Goal: Task Accomplishment & Management: Use online tool/utility

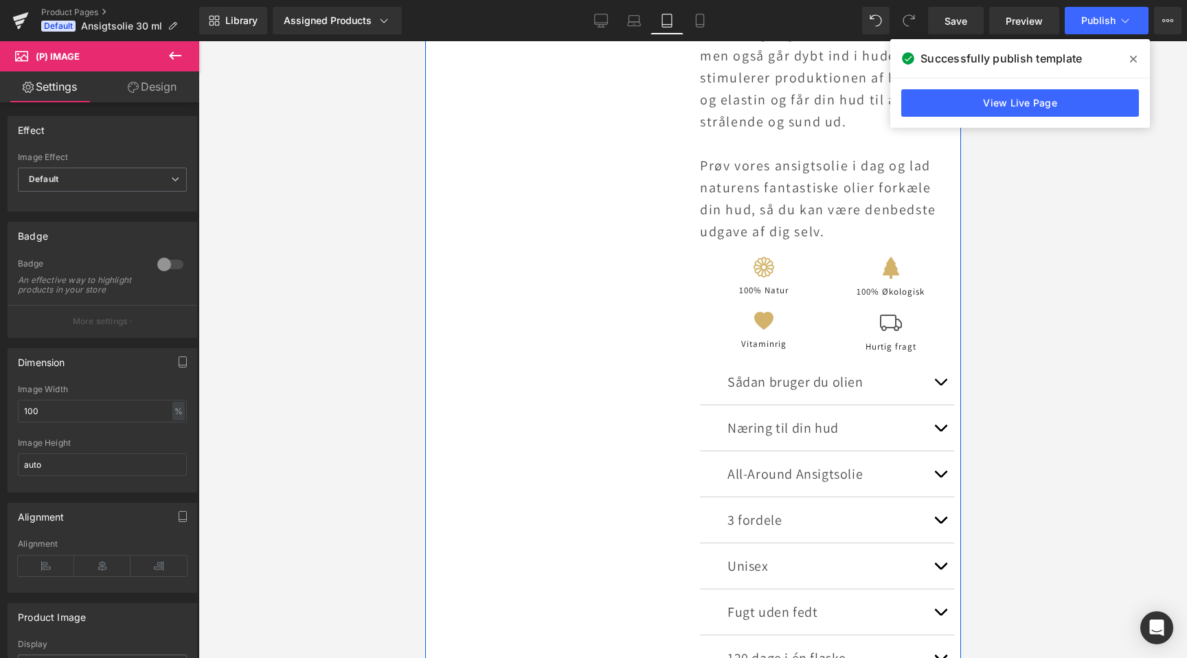
scroll to position [534, 0]
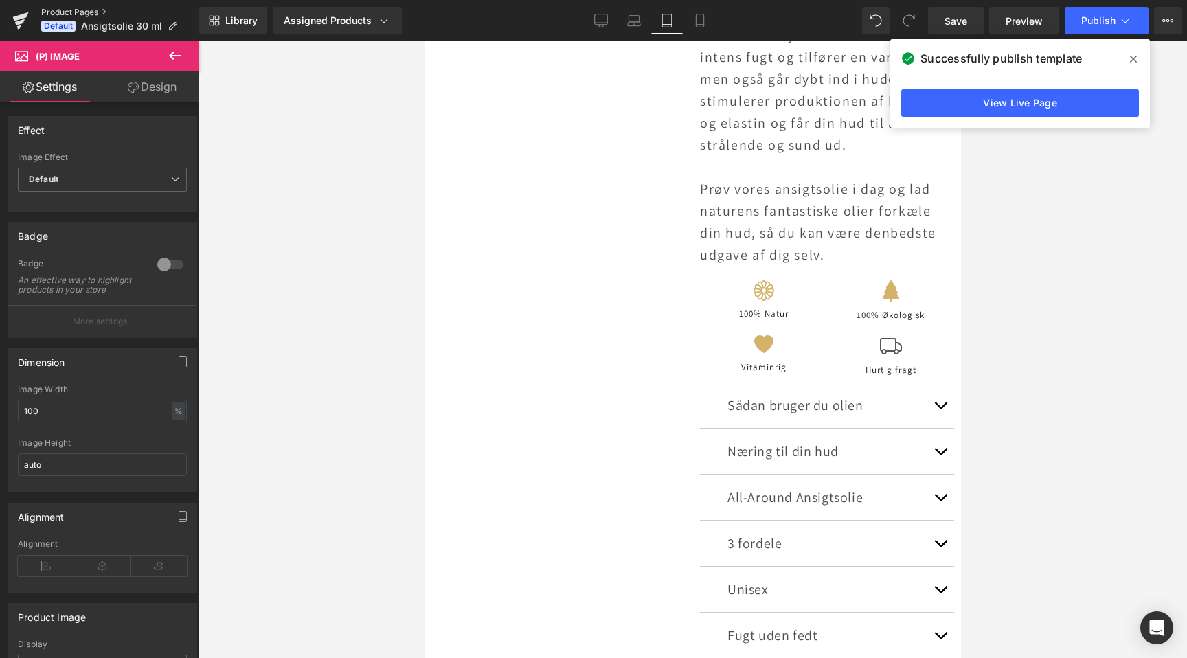
click at [84, 10] on link "Product Pages" at bounding box center [120, 12] width 158 height 11
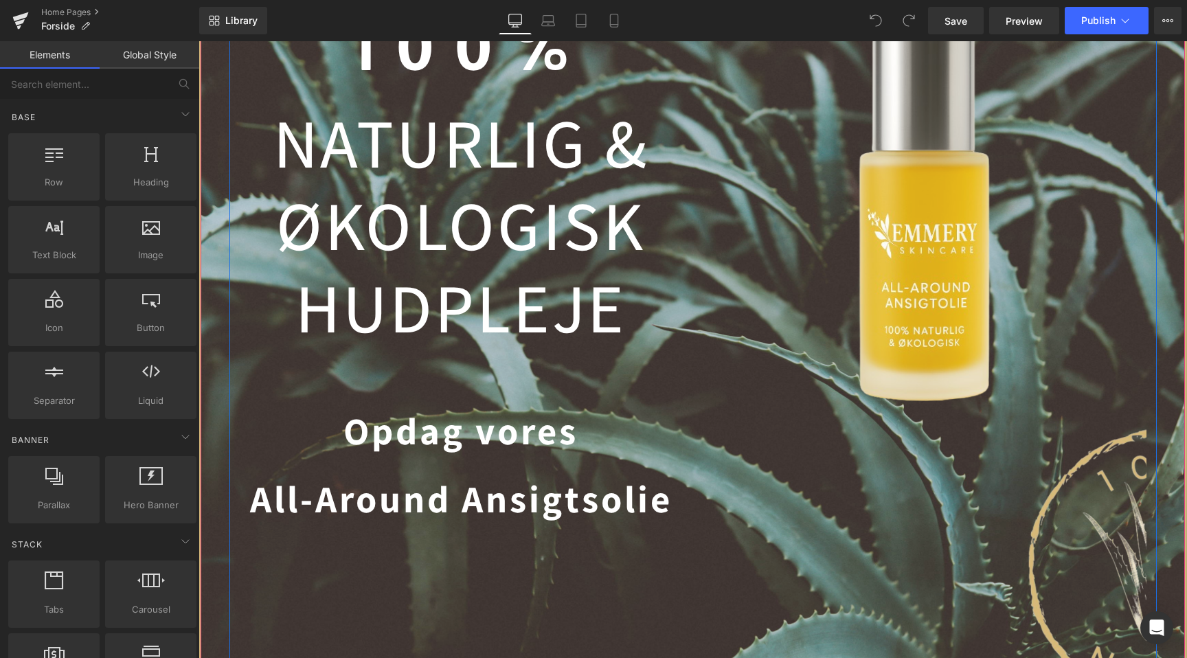
scroll to position [194, 0]
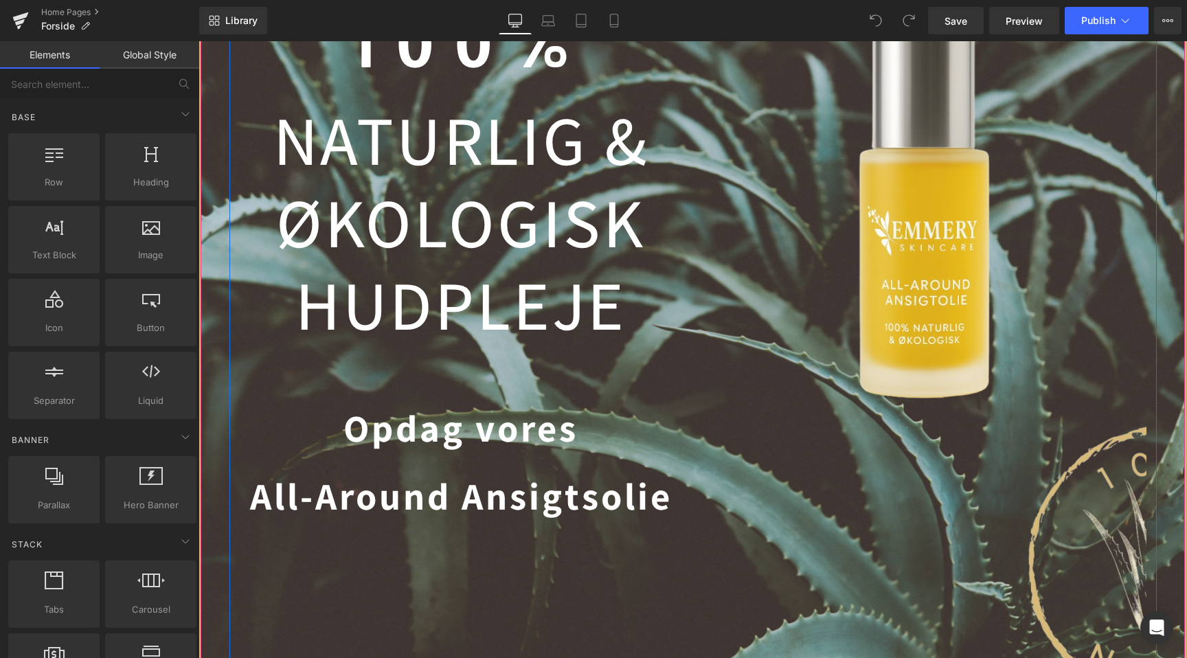
click at [394, 517] on strong "All-Around Ansigtsolie" at bounding box center [461, 495] width 422 height 49
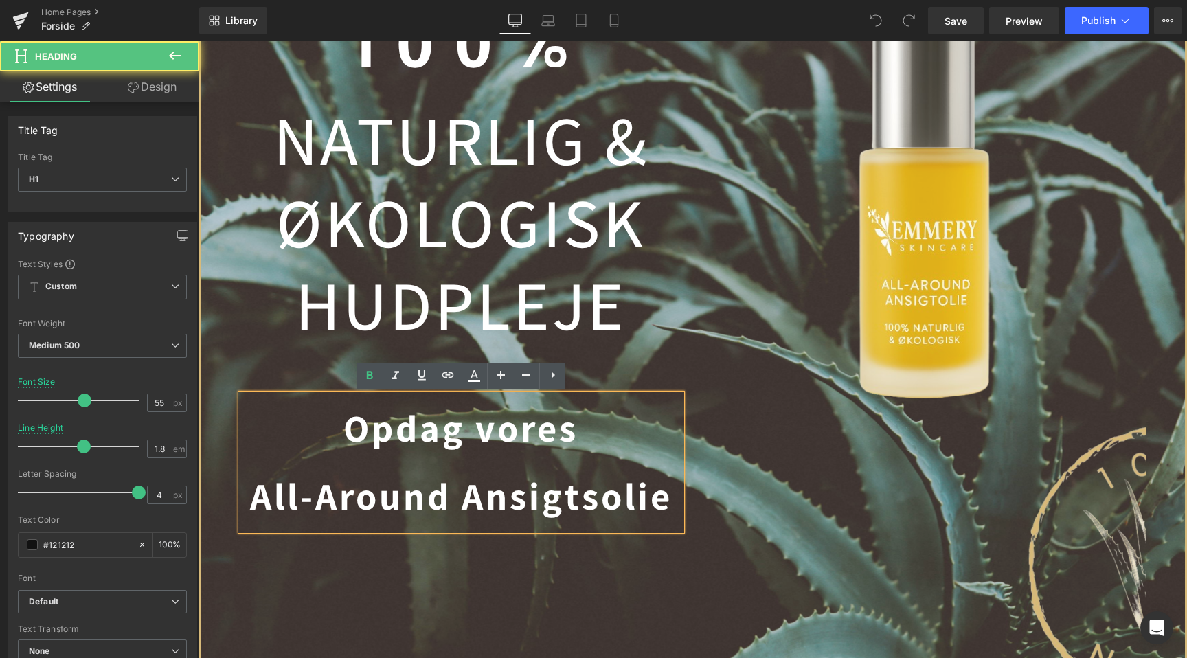
scroll to position [0, 1820]
click at [427, 505] on strong "All-Around Ansigtsolie" at bounding box center [461, 495] width 422 height 49
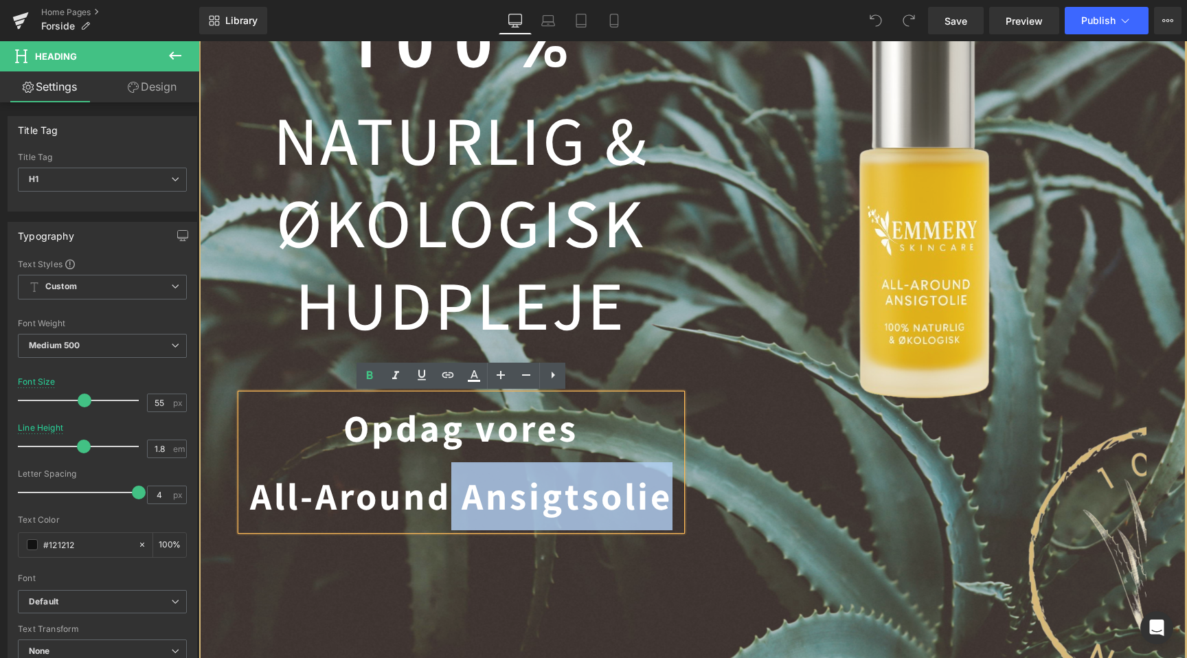
drag, startPoint x: 444, startPoint y: 503, endPoint x: 240, endPoint y: 504, distance: 204.7
click at [241, 504] on div "Opdag vores All-Around Ansigtsolie" at bounding box center [461, 462] width 440 height 136
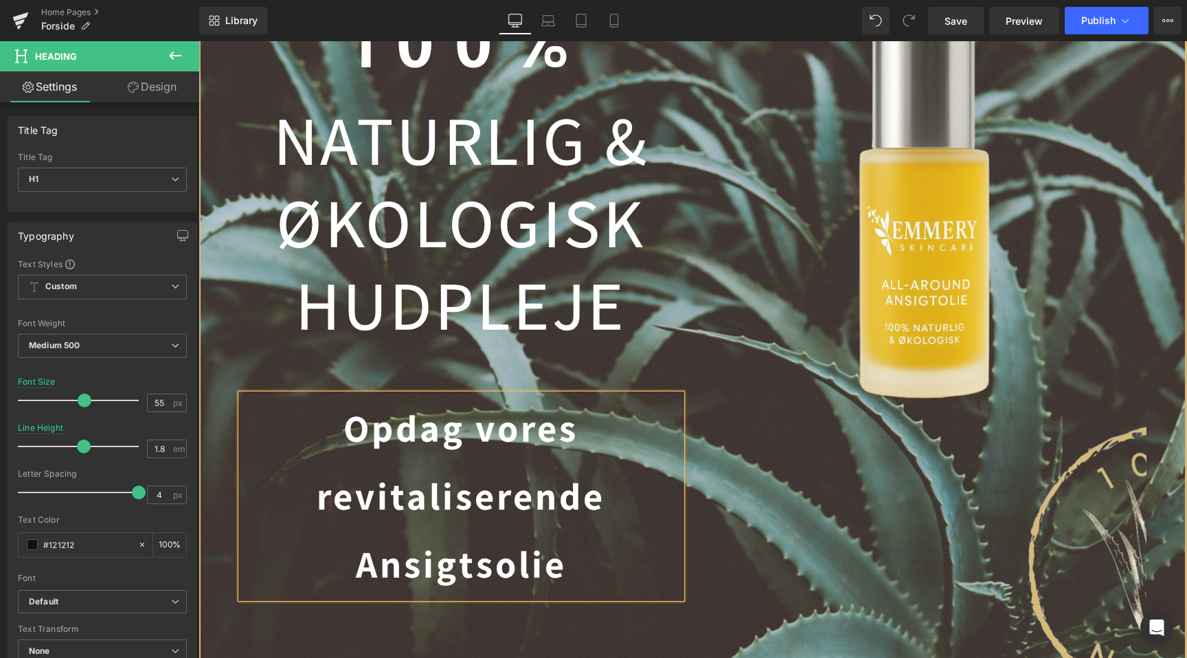
scroll to position [0, 910]
click at [839, 515] on div at bounding box center [1166, 565] width 927 height 278
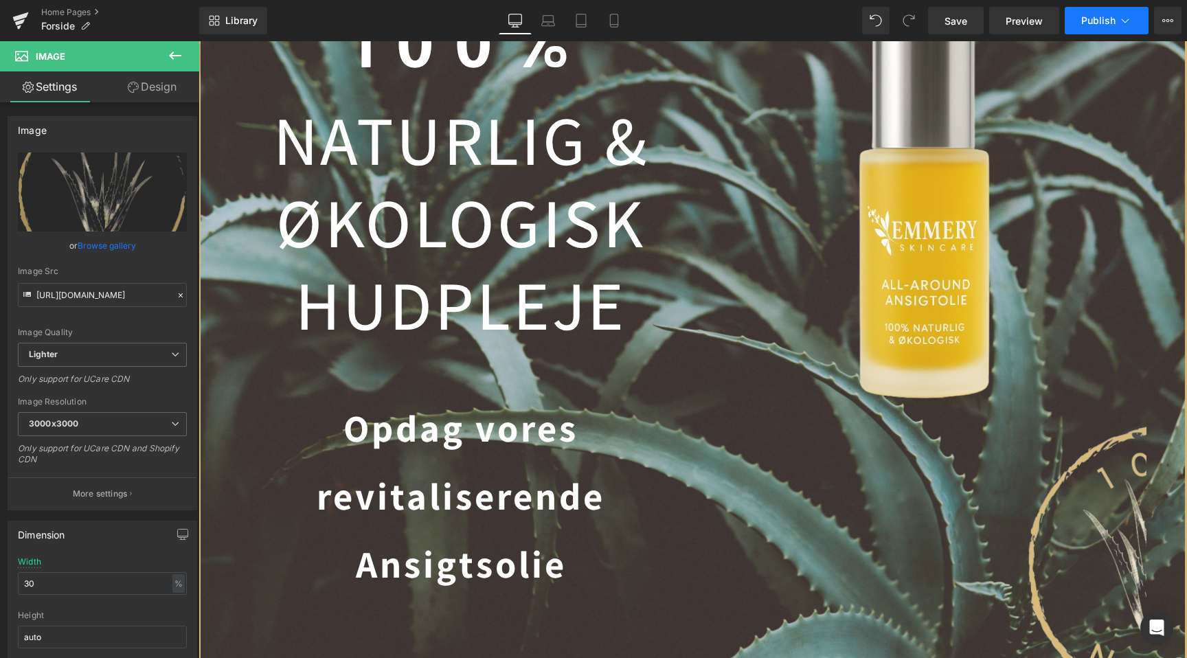
scroll to position [0, 1820]
click at [1102, 25] on span "Publish" at bounding box center [1098, 20] width 34 height 11
click at [547, 21] on icon at bounding box center [548, 21] width 14 height 14
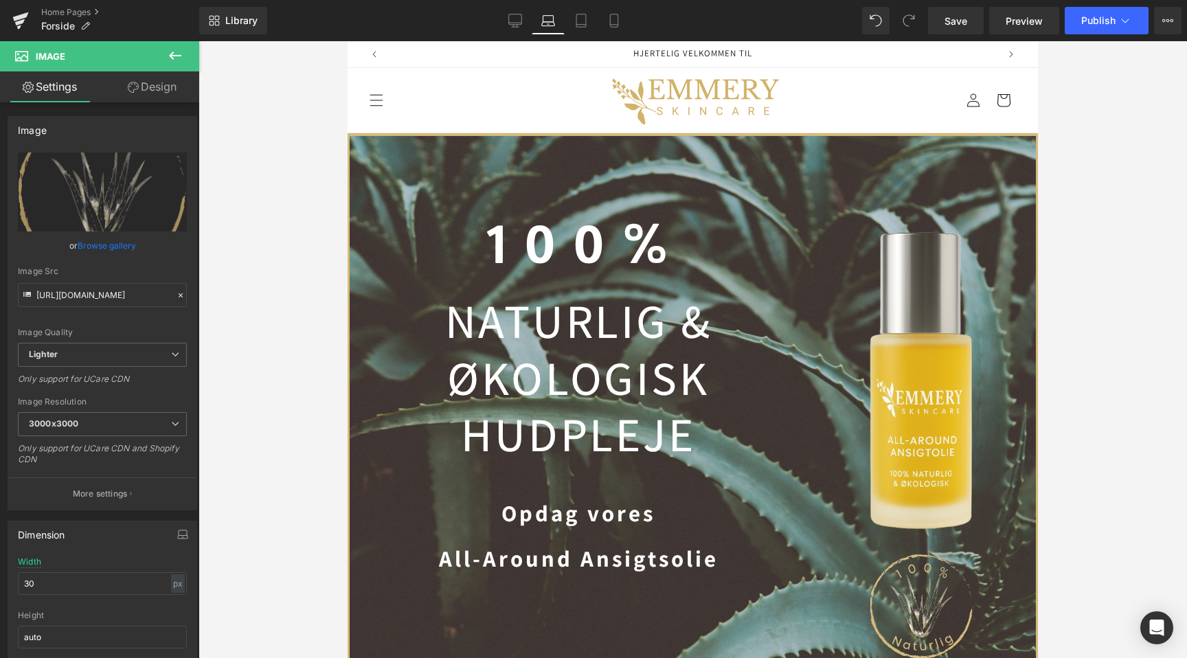
click at [530, 556] on strong "All-Around Ansigtsolie" at bounding box center [579, 558] width 280 height 30
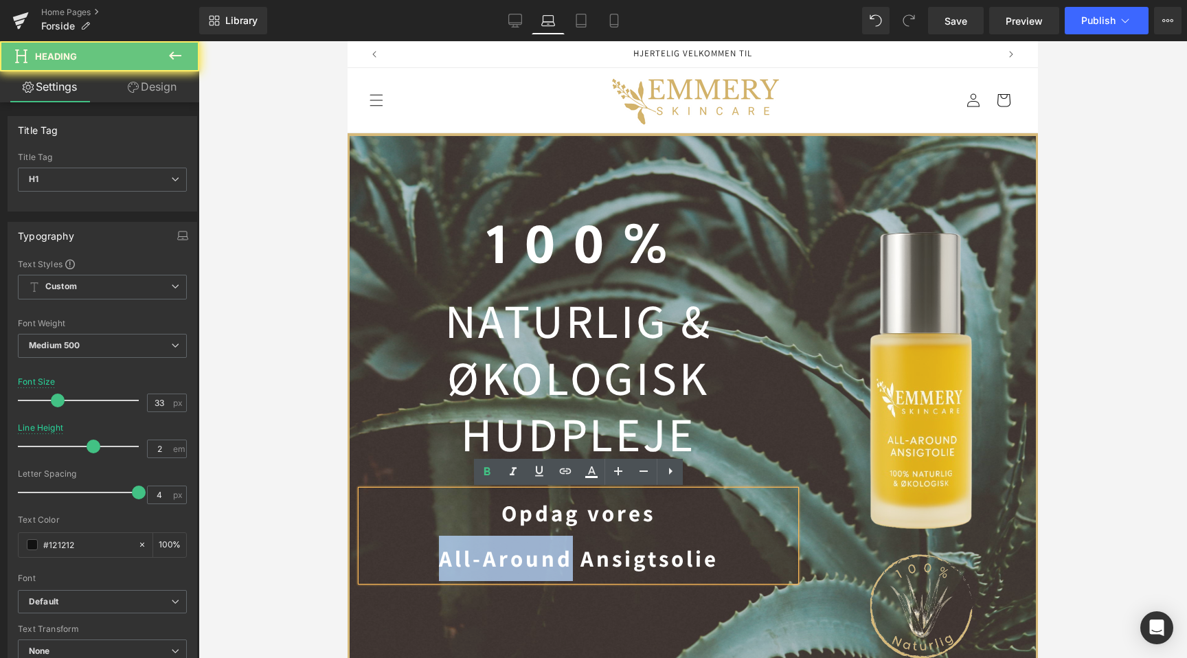
drag, startPoint x: 567, startPoint y: 563, endPoint x: 353, endPoint y: 563, distance: 214.3
click at [353, 563] on div "1 0 0 % Heading NATURLIG & ØKOLOGISK HUDPLEJE Heading Opdag vores All-Around An…" at bounding box center [578, 406] width 457 height 363
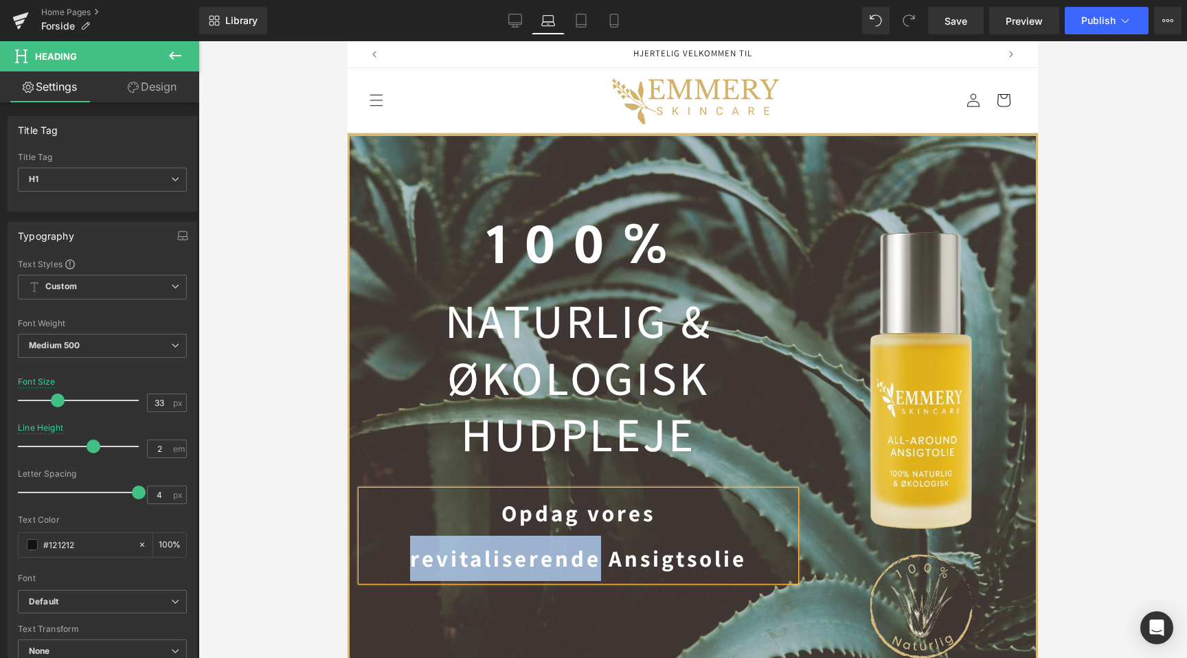
copy strong "revitaliserende"
click at [584, 23] on icon at bounding box center [581, 21] width 14 height 14
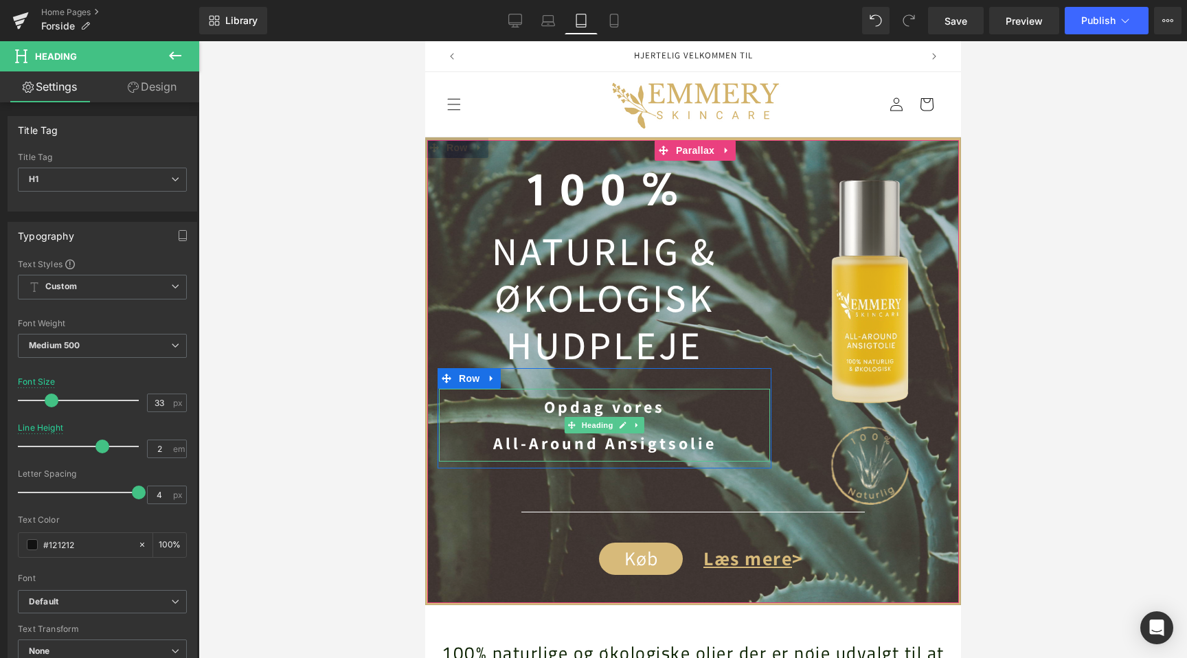
click at [565, 451] on strong "All-Around Ansigtsolie" at bounding box center [603, 443] width 223 height 22
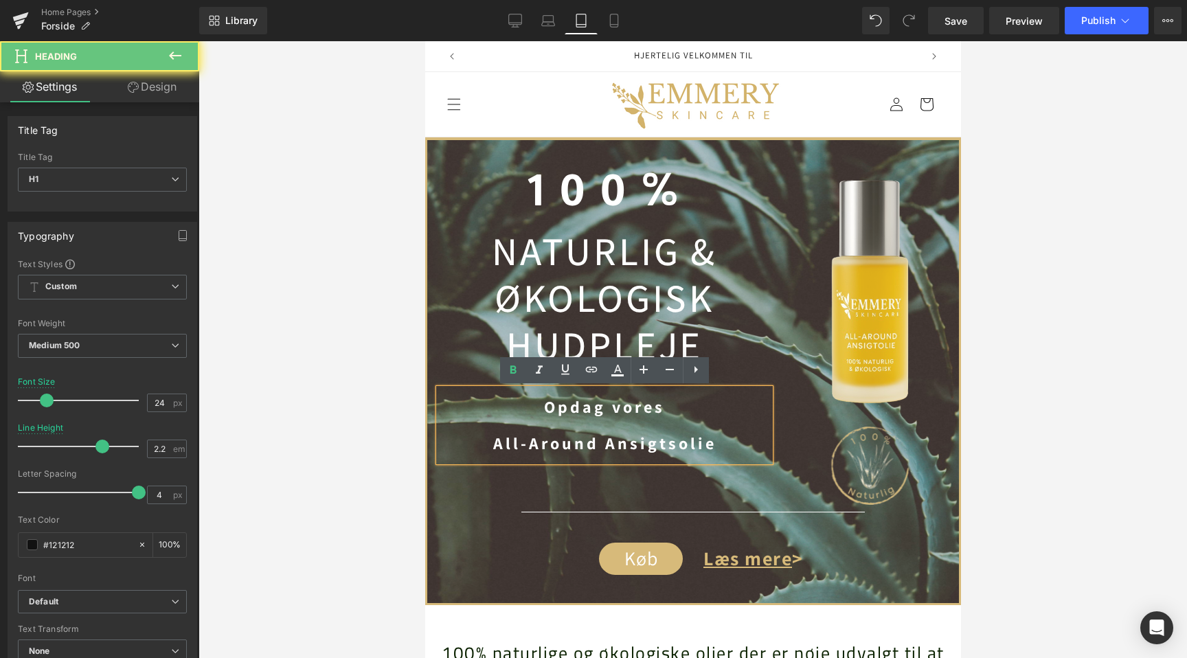
click at [582, 450] on strong "All-Around Ansigtsolie" at bounding box center [603, 443] width 223 height 22
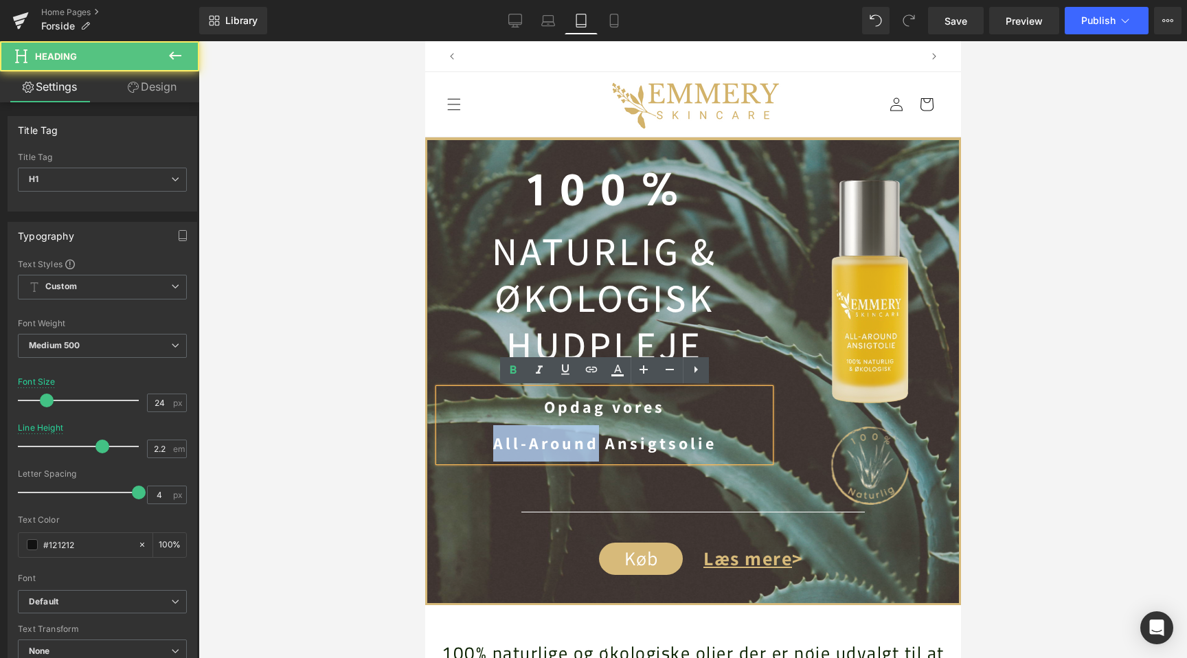
drag, startPoint x: 596, startPoint y: 446, endPoint x: 444, endPoint y: 449, distance: 151.8
click at [444, 449] on h1 "All-Around Ansigtsolie" at bounding box center [603, 443] width 331 height 36
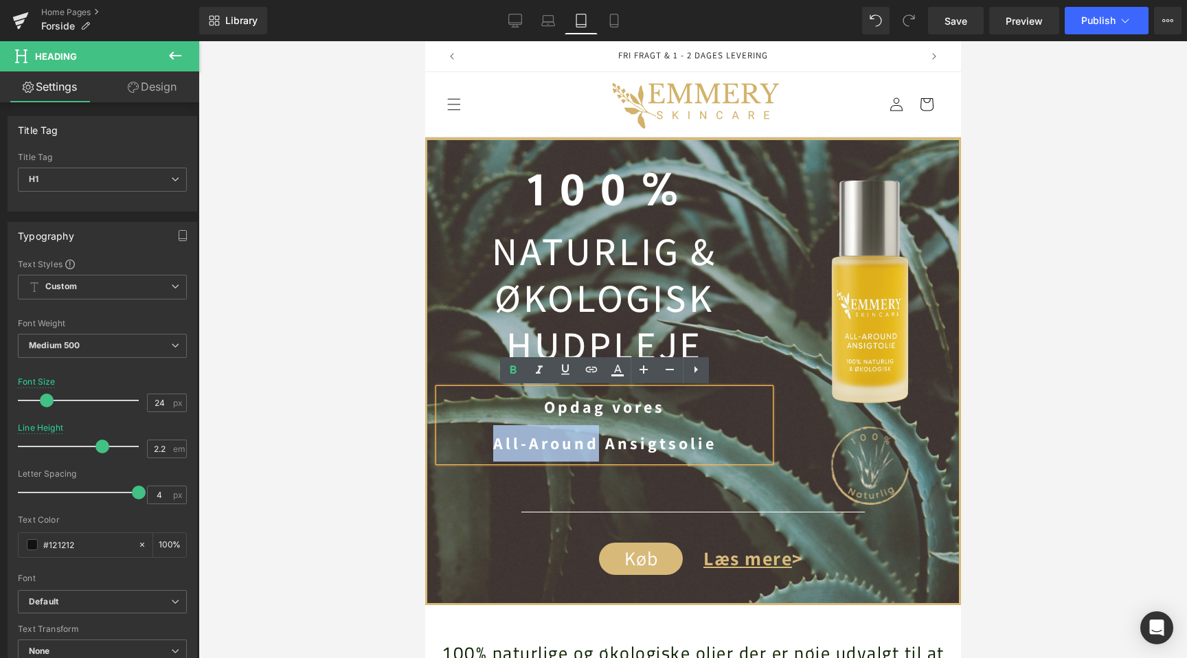
paste div
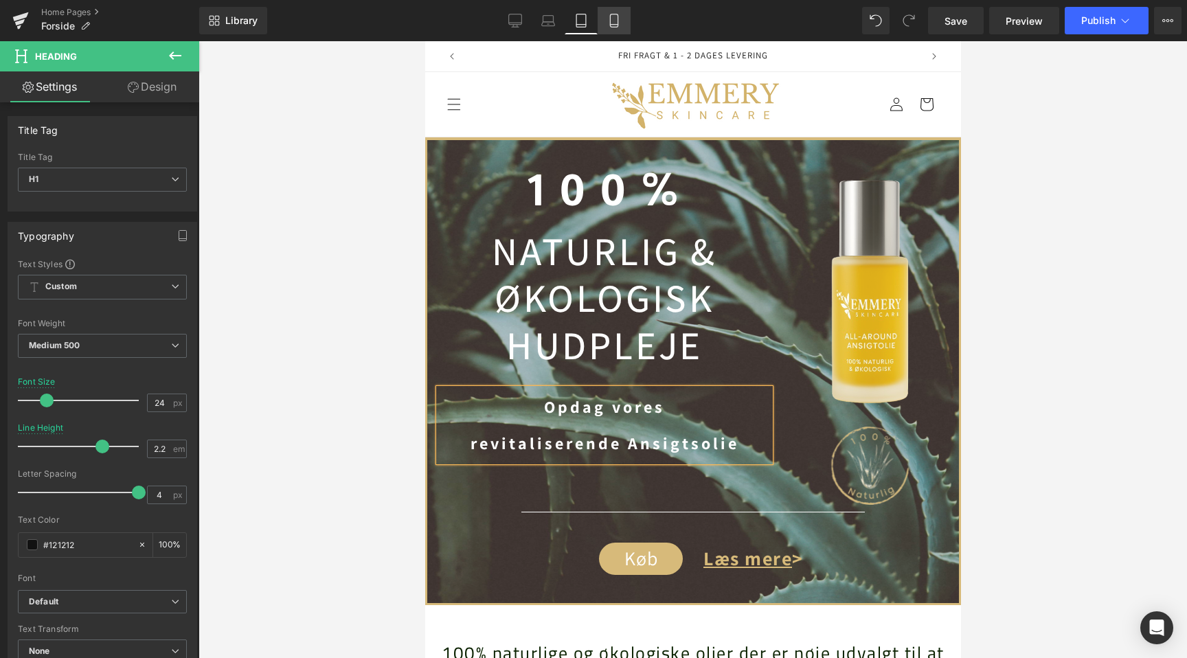
click at [608, 16] on icon at bounding box center [614, 21] width 14 height 14
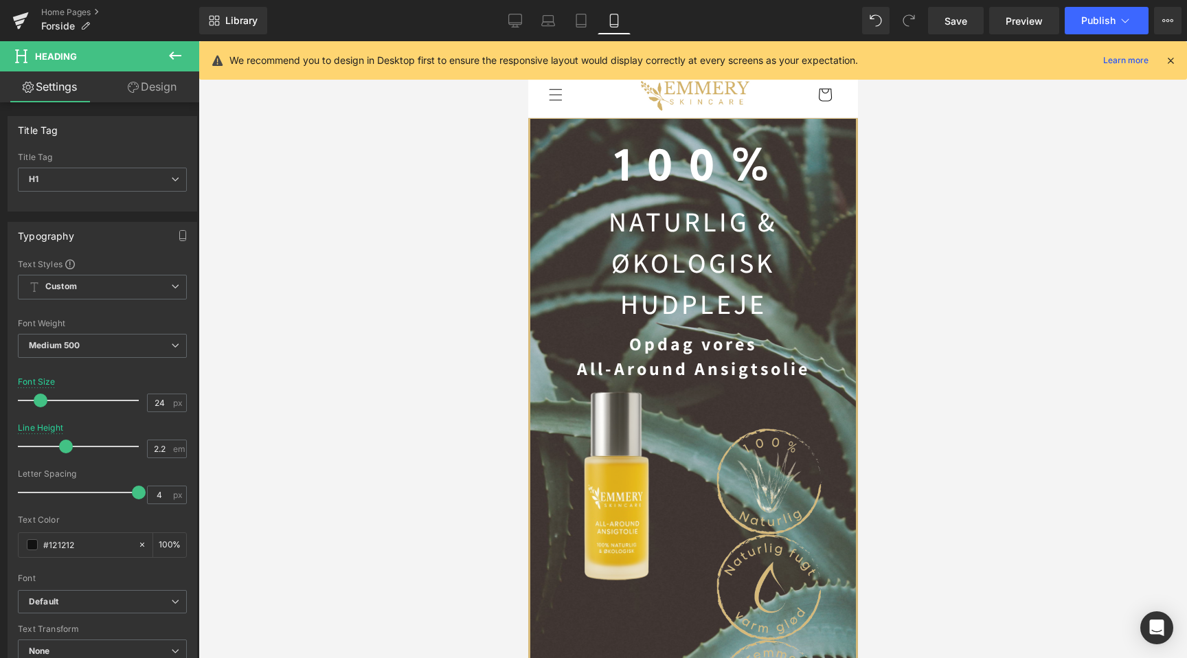
scroll to position [0, 251]
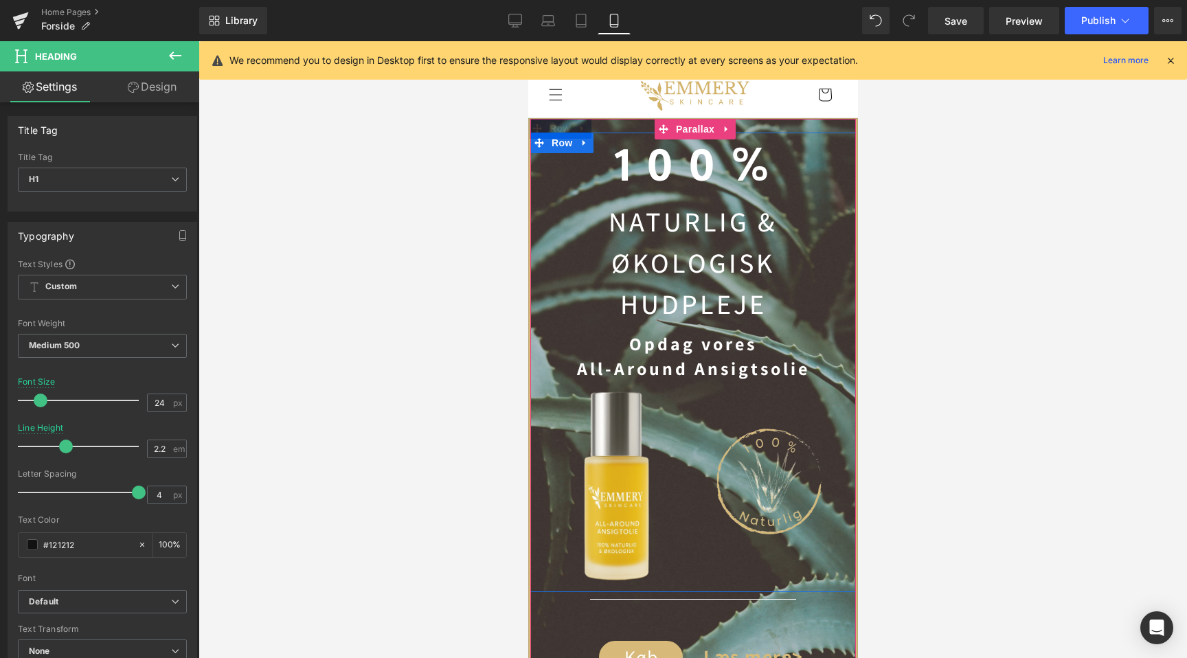
drag, startPoint x: 661, startPoint y: 365, endPoint x: 670, endPoint y: 365, distance: 8.2
click at [661, 365] on strong "All-Around Ansigtsolie" at bounding box center [692, 367] width 233 height 23
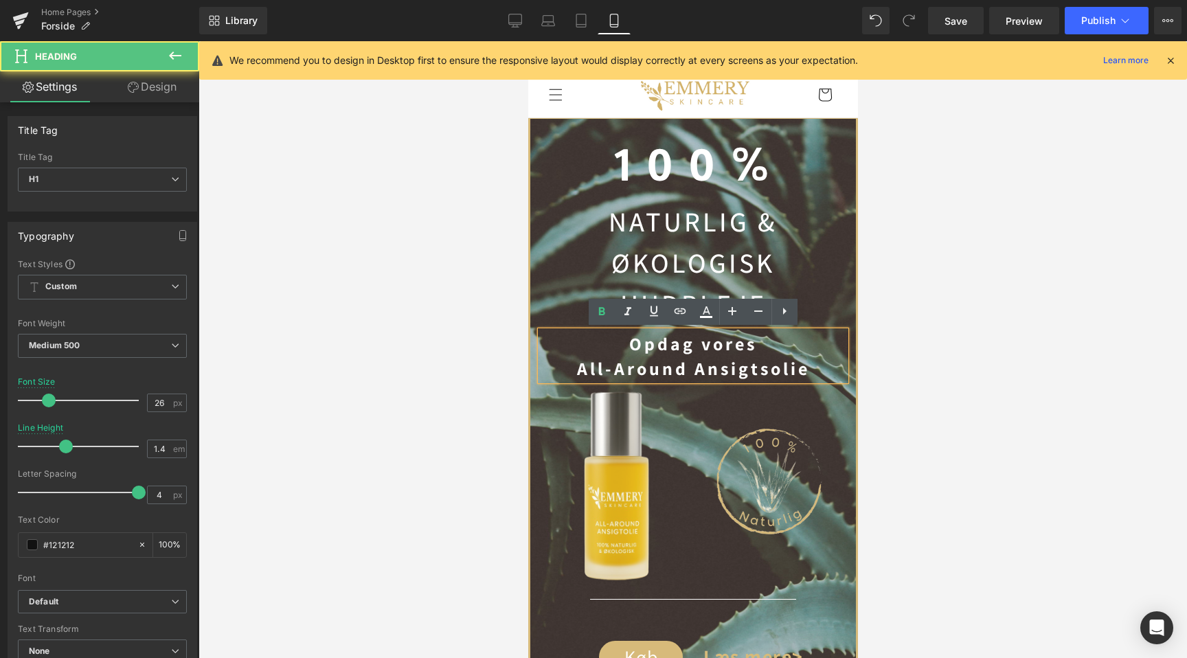
click at [688, 368] on strong "All-Around Ansigtsolie" at bounding box center [692, 367] width 233 height 23
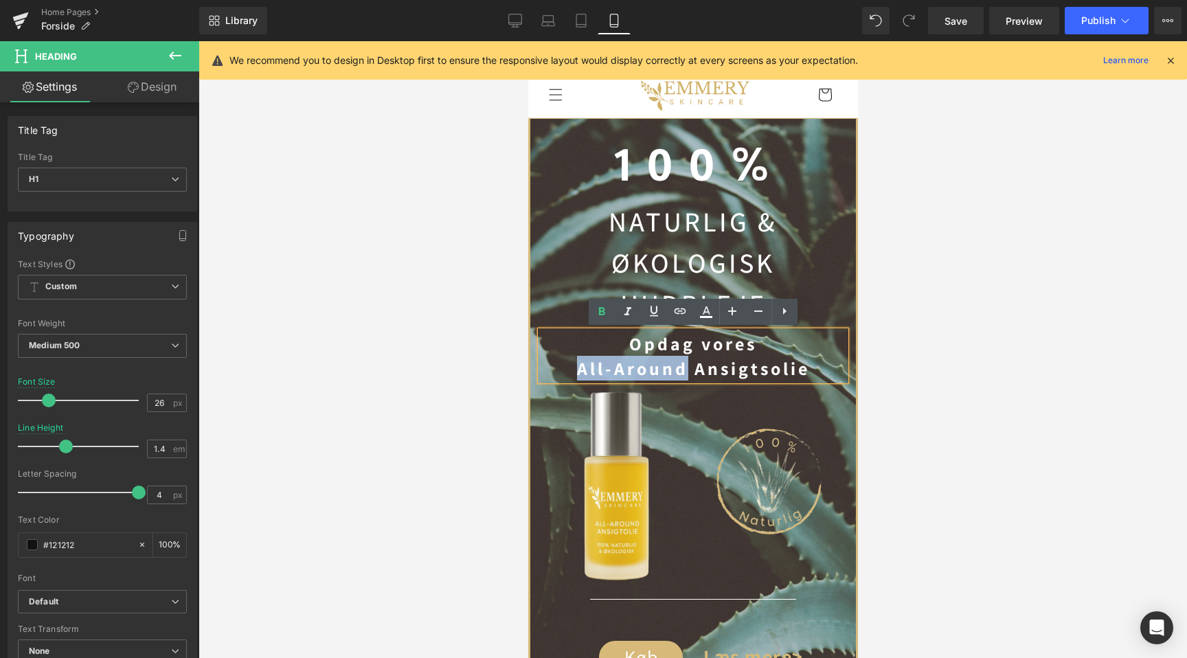
scroll to position [0, 503]
drag, startPoint x: 688, startPoint y: 365, endPoint x: 540, endPoint y: 365, distance: 147.7
click at [540, 365] on h1 "All-Around Ansigtsolie" at bounding box center [692, 368] width 305 height 25
paste div
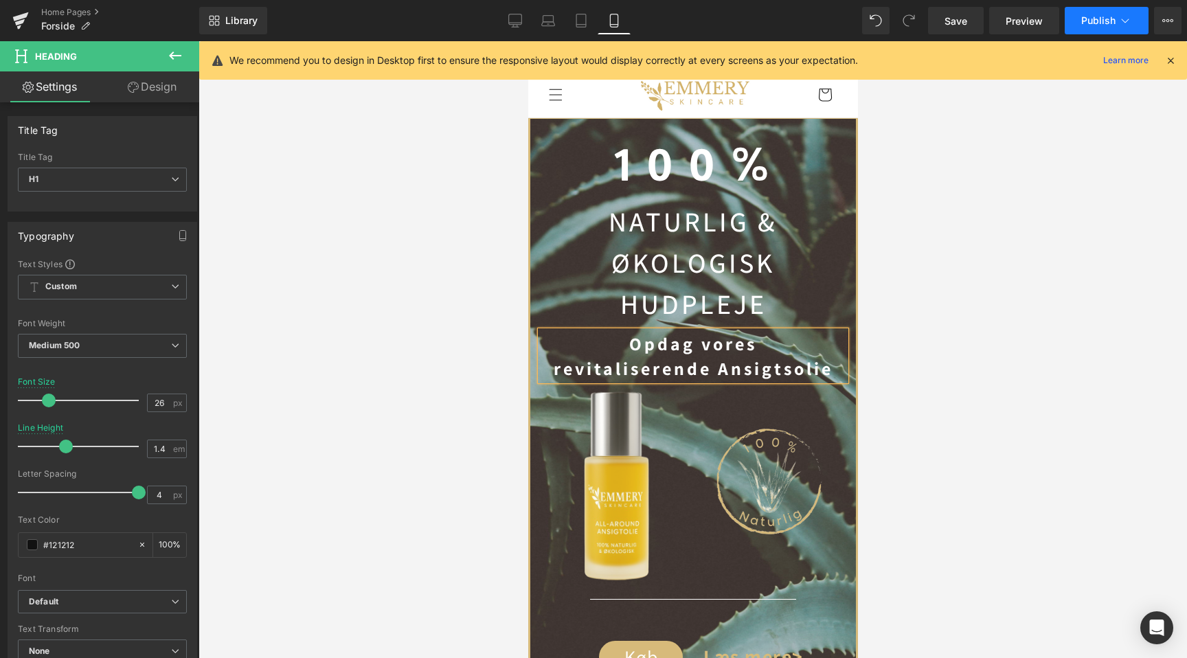
scroll to position [0, 0]
click at [1101, 23] on span "Publish" at bounding box center [1098, 20] width 34 height 11
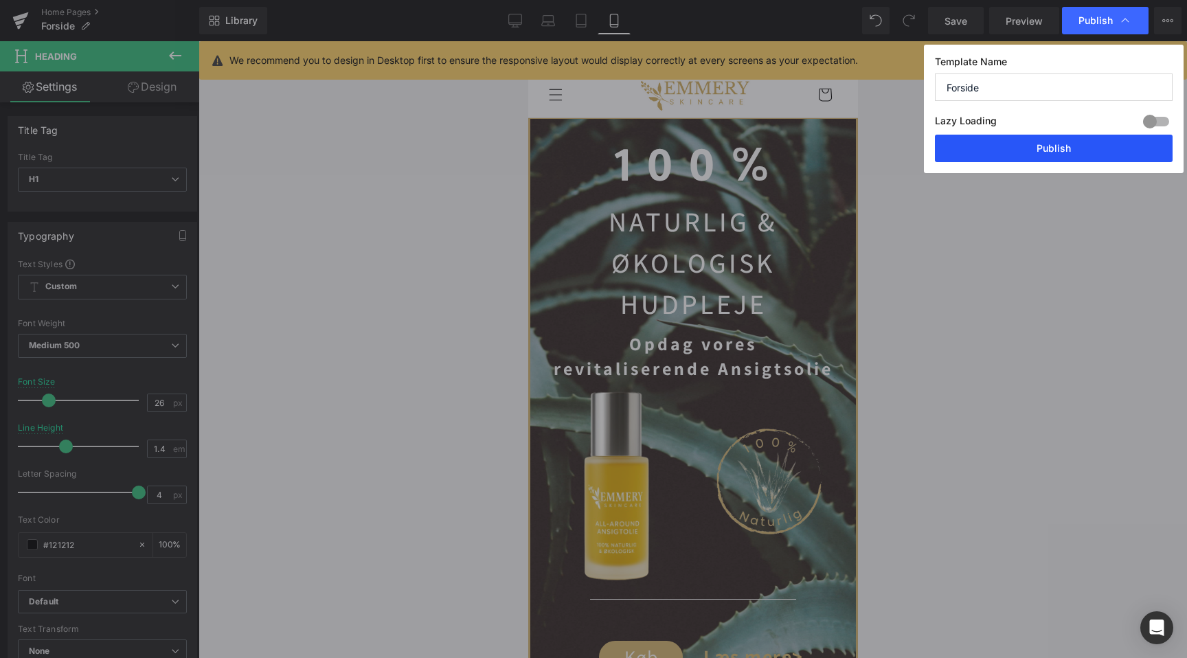
click at [1046, 147] on button "Publish" at bounding box center [1054, 148] width 238 height 27
